Goal: Transaction & Acquisition: Book appointment/travel/reservation

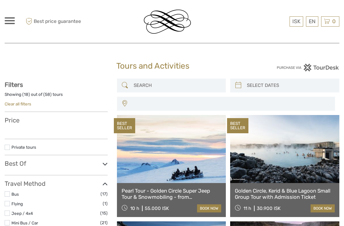
select select
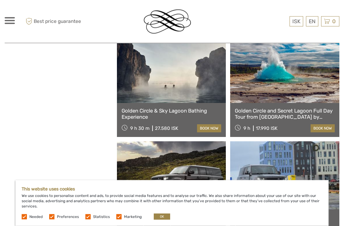
scroll to position [717, 0]
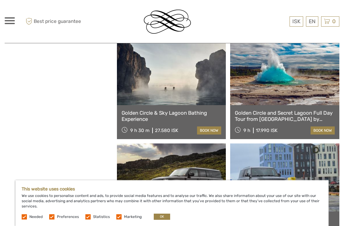
click at [189, 82] on link at bounding box center [171, 71] width 109 height 68
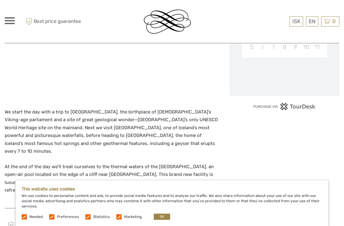
scroll to position [190, 0]
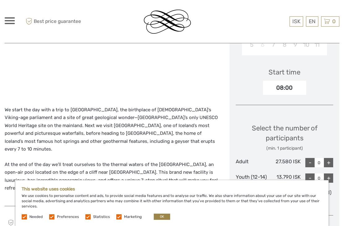
click at [118, 220] on label at bounding box center [118, 217] width 5 height 5
click at [0, 0] on input "checkbox" at bounding box center [0, 0] width 0 height 0
click at [93, 220] on label "Statistics" at bounding box center [101, 217] width 17 height 5
click at [0, 0] on input "checkbox" at bounding box center [0, 0] width 0 height 0
click at [54, 220] on label at bounding box center [51, 217] width 5 height 5
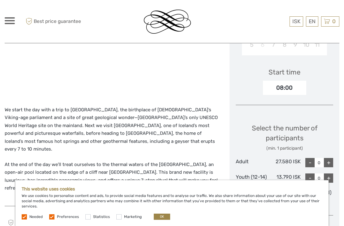
click at [0, 0] on input "checkbox" at bounding box center [0, 0] width 0 height 0
click at [161, 220] on button "OK" at bounding box center [162, 217] width 16 height 6
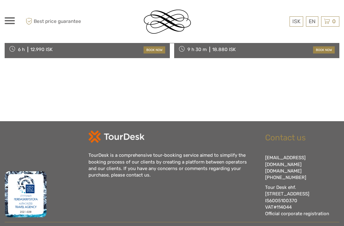
scroll to position [764, 0]
